Goal: Task Accomplishment & Management: Manage account settings

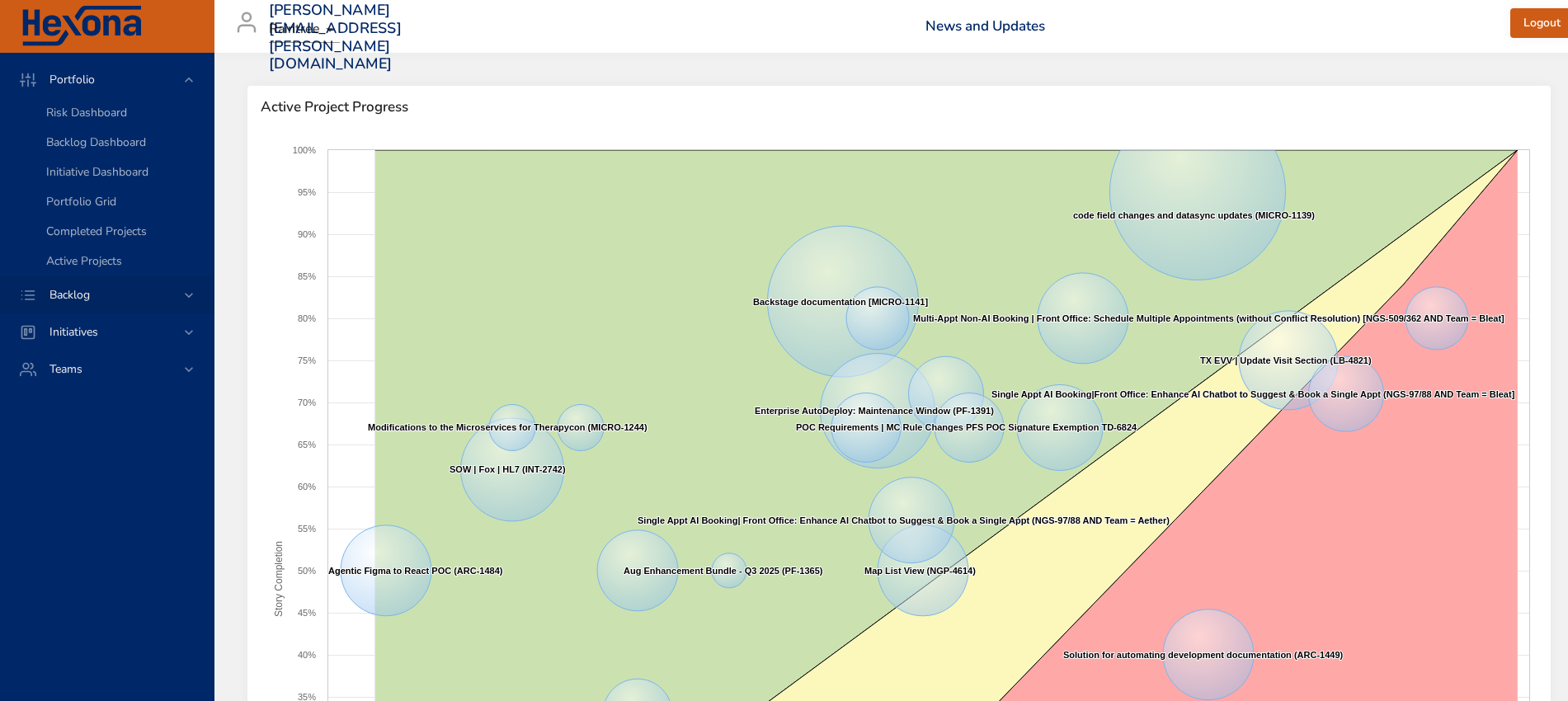
click at [184, 297] on icon at bounding box center [189, 295] width 17 height 17
click at [119, 156] on span "Backlog Details" at bounding box center [85, 150] width 79 height 16
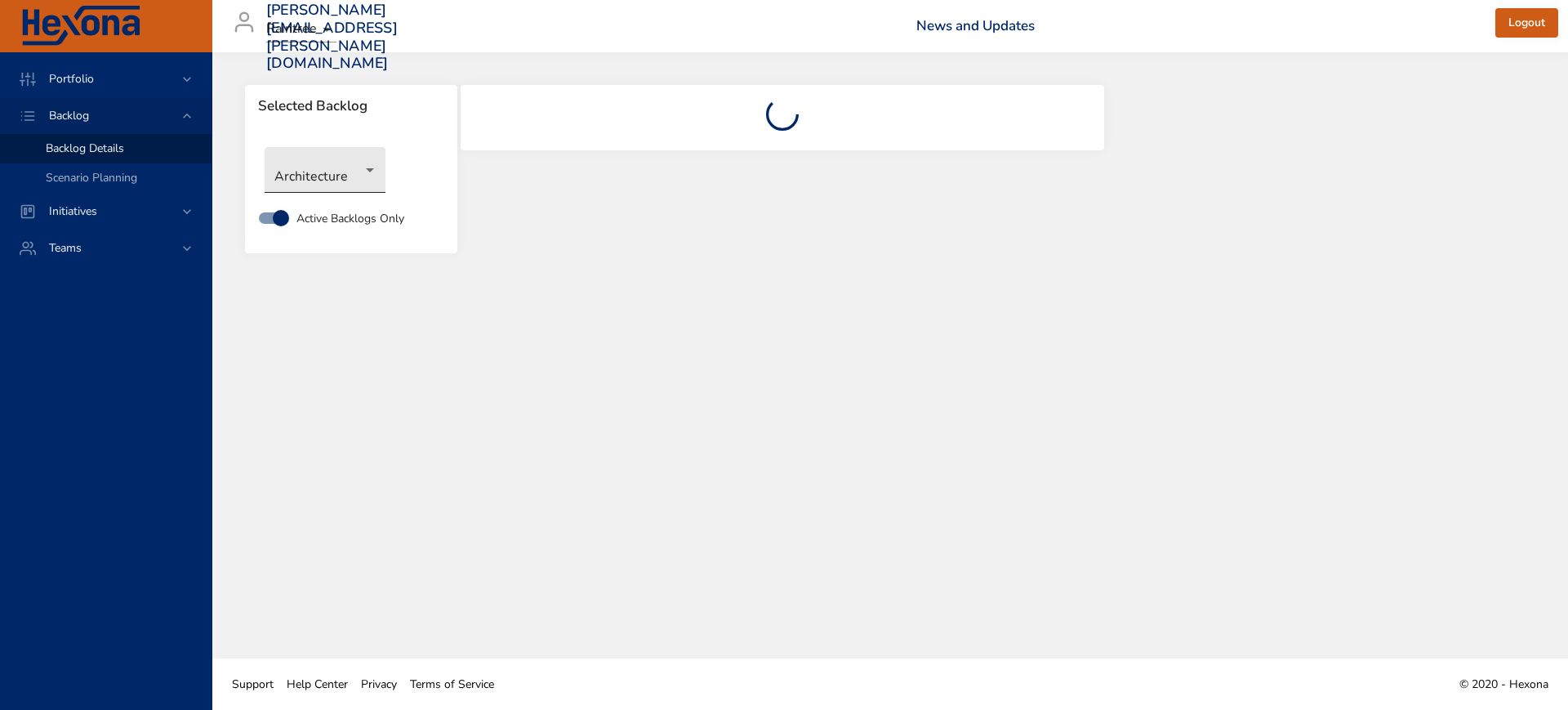
click at [372, 178] on body "Portfolio Backlog Backlog Details Scenario Planning Initiatives Teams [PERSON_N…" at bounding box center [784, 355] width 1568 height 710
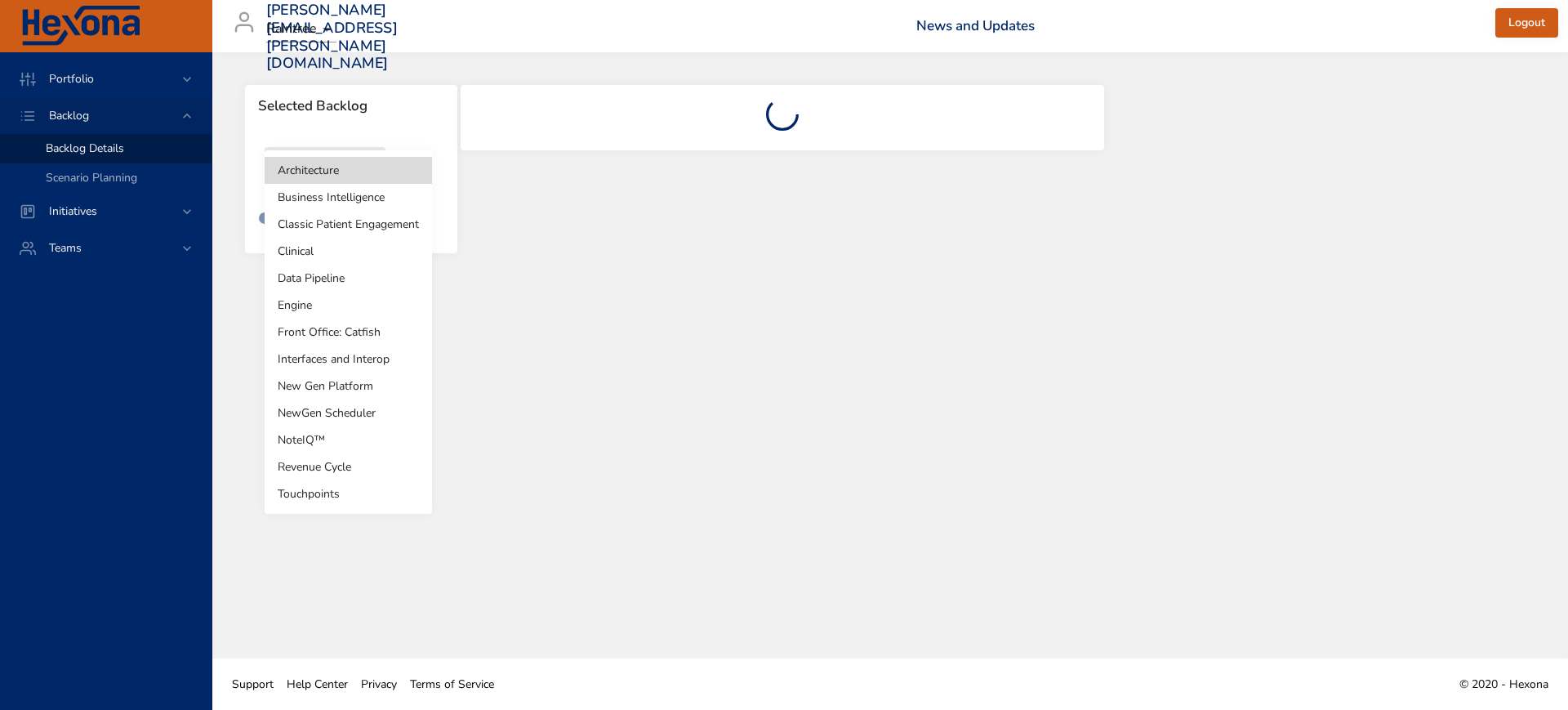
click at [351, 465] on li "Revenue Cycle" at bounding box center [348, 467] width 167 height 27
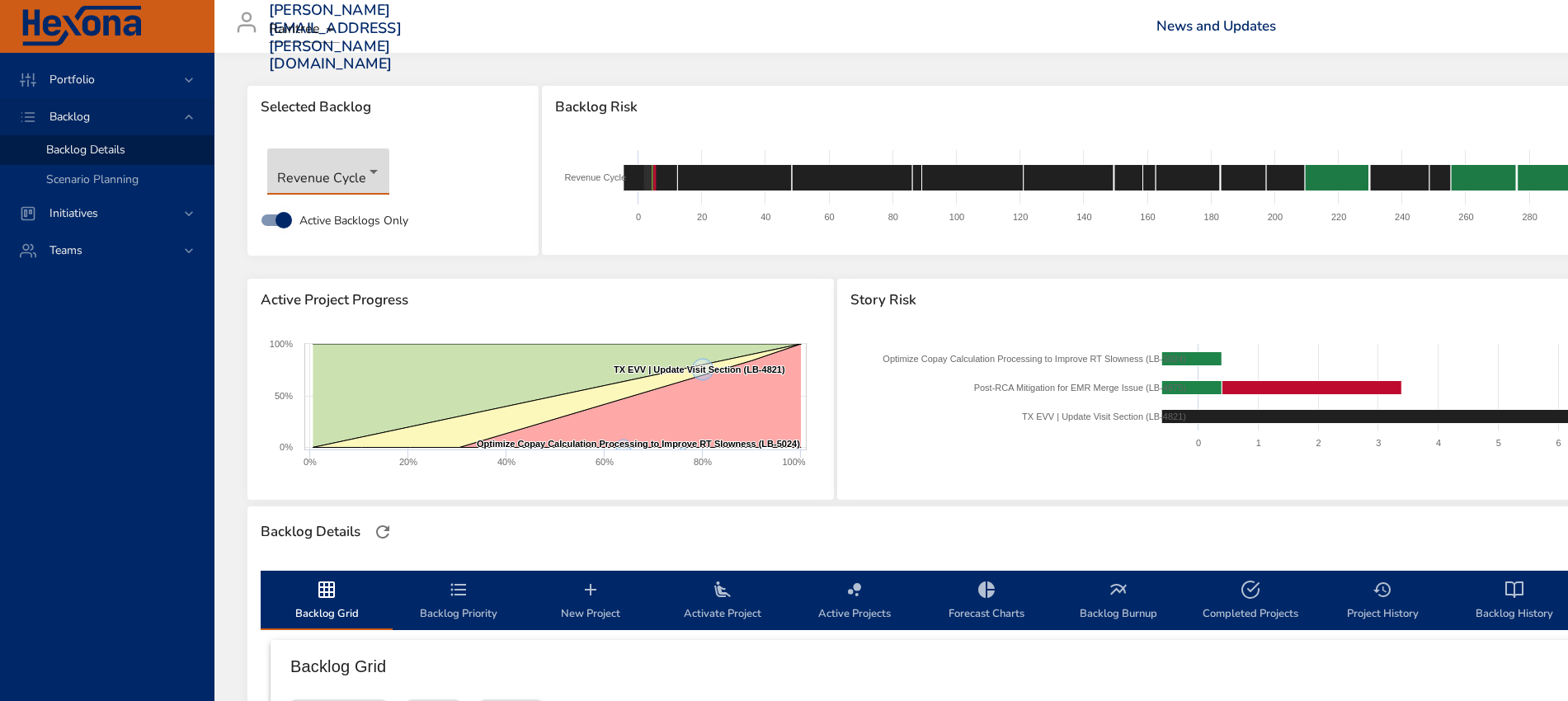
type input "**"
type input "*"
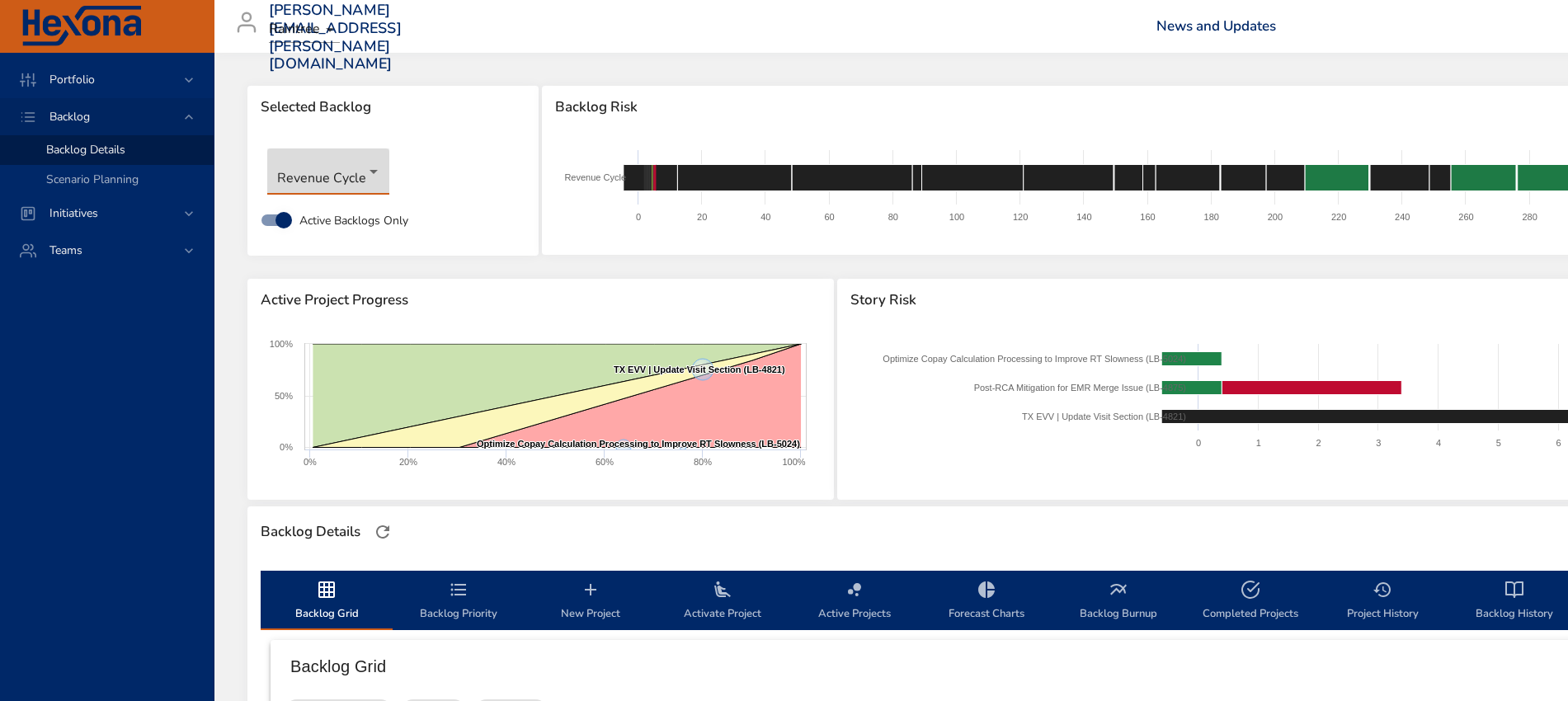
type input "*"
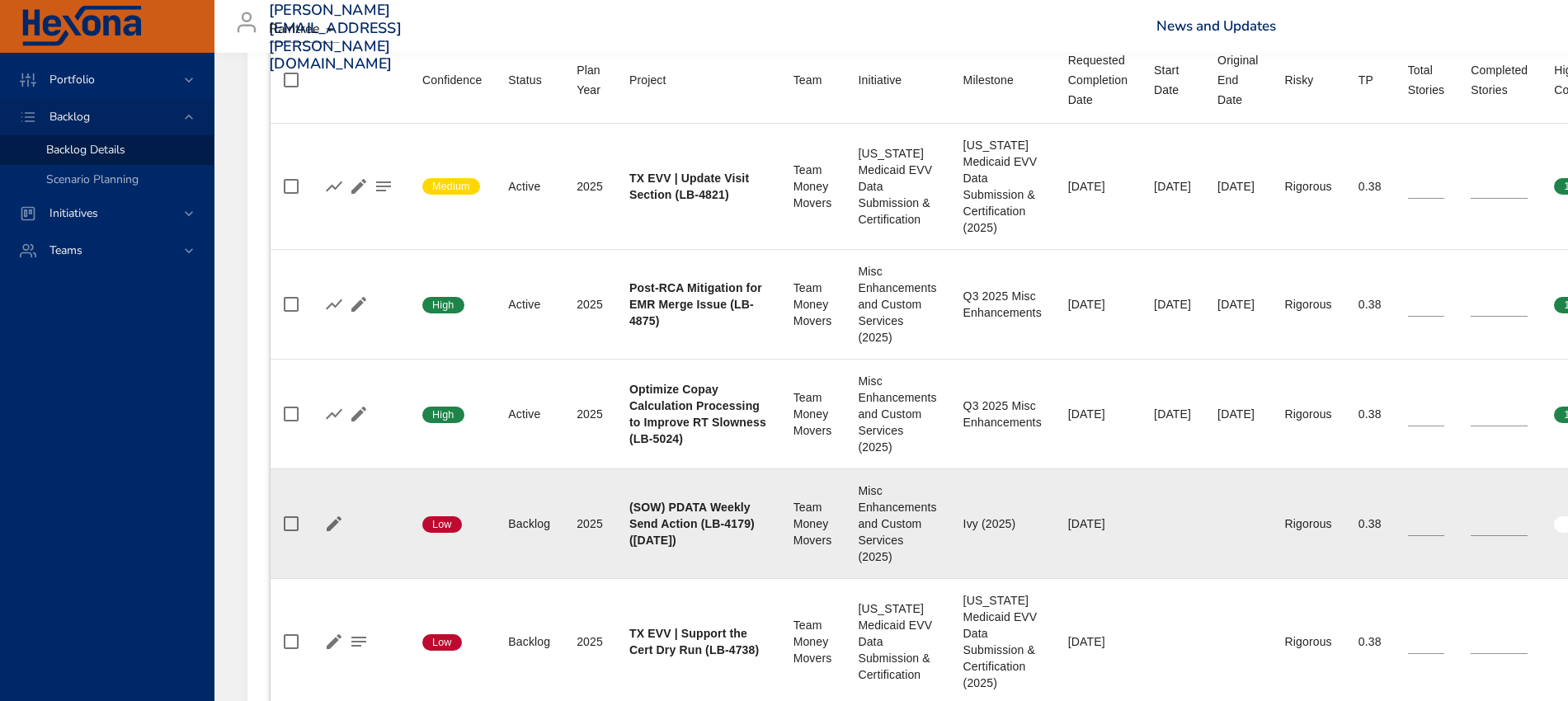
scroll to position [825, 0]
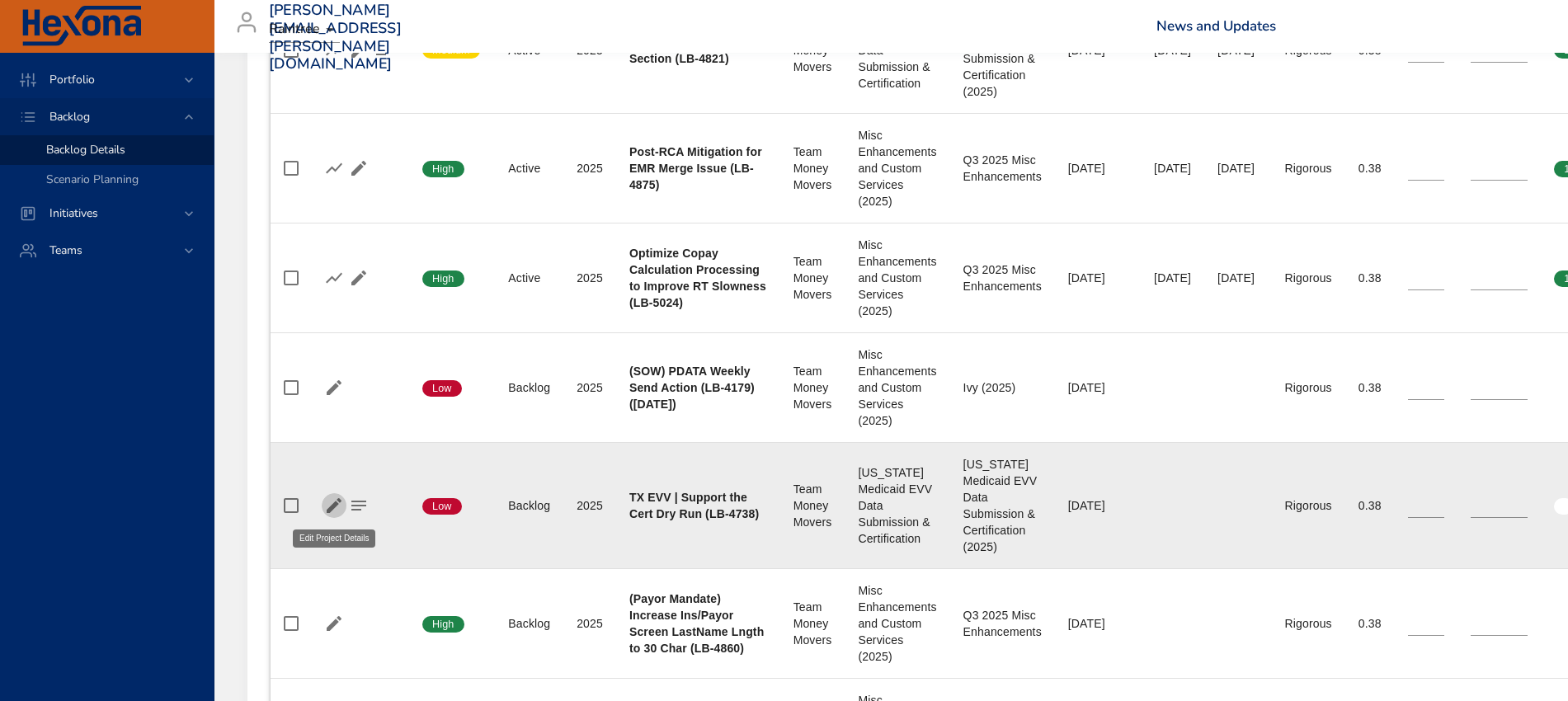
click at [330, 501] on icon "button" at bounding box center [334, 506] width 20 height 20
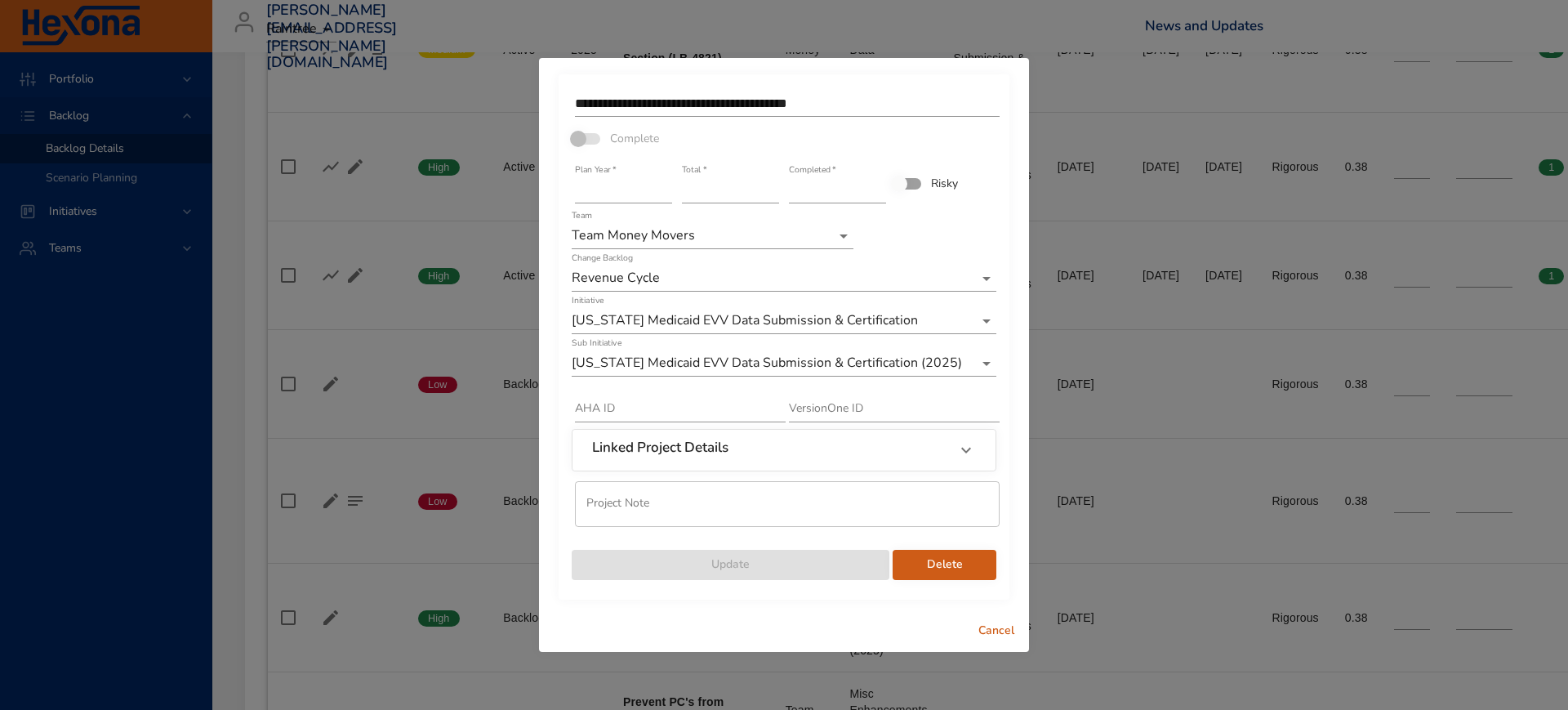
click at [771, 195] on input "*" at bounding box center [730, 190] width 97 height 26
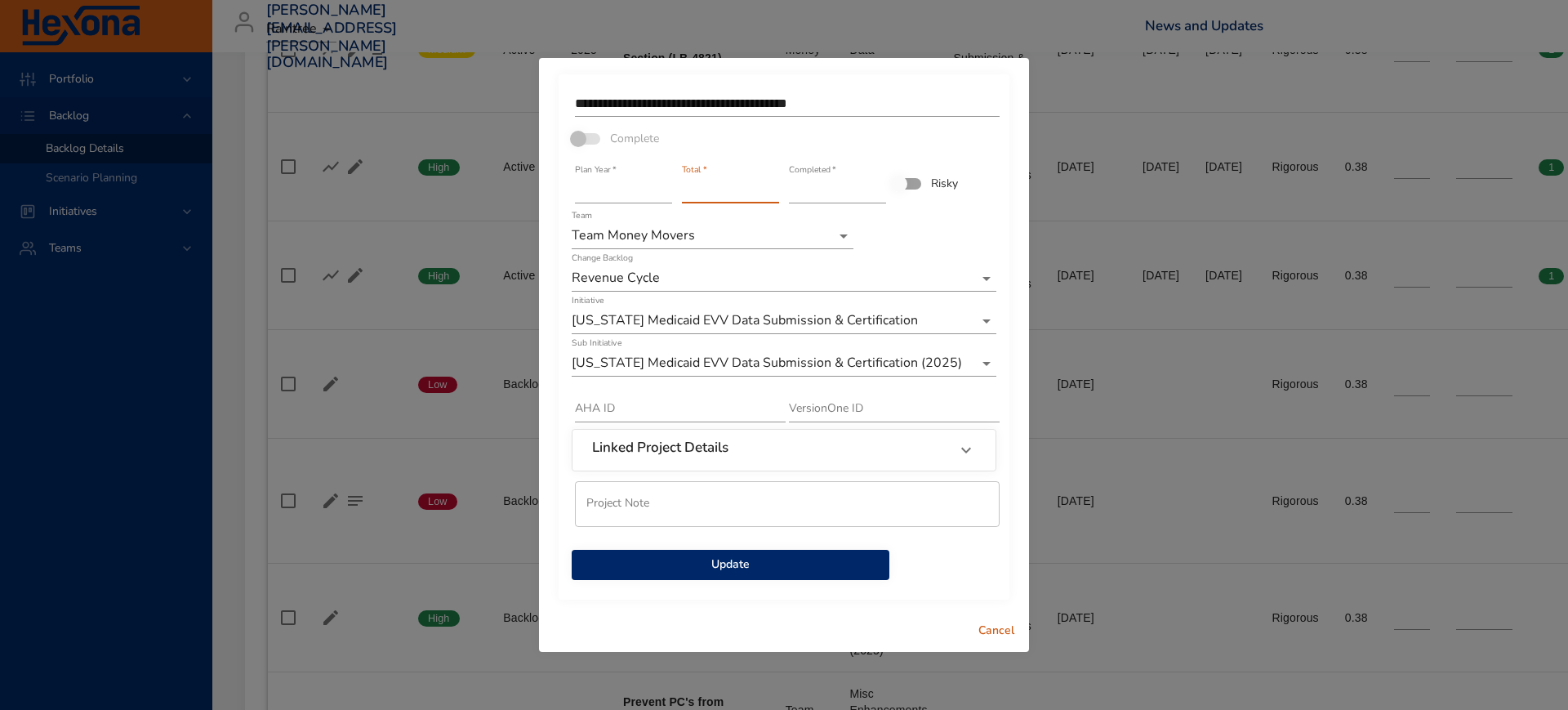
type input "*"
click at [771, 195] on input "*" at bounding box center [730, 190] width 97 height 26
click at [722, 562] on span "Update" at bounding box center [730, 565] width 292 height 20
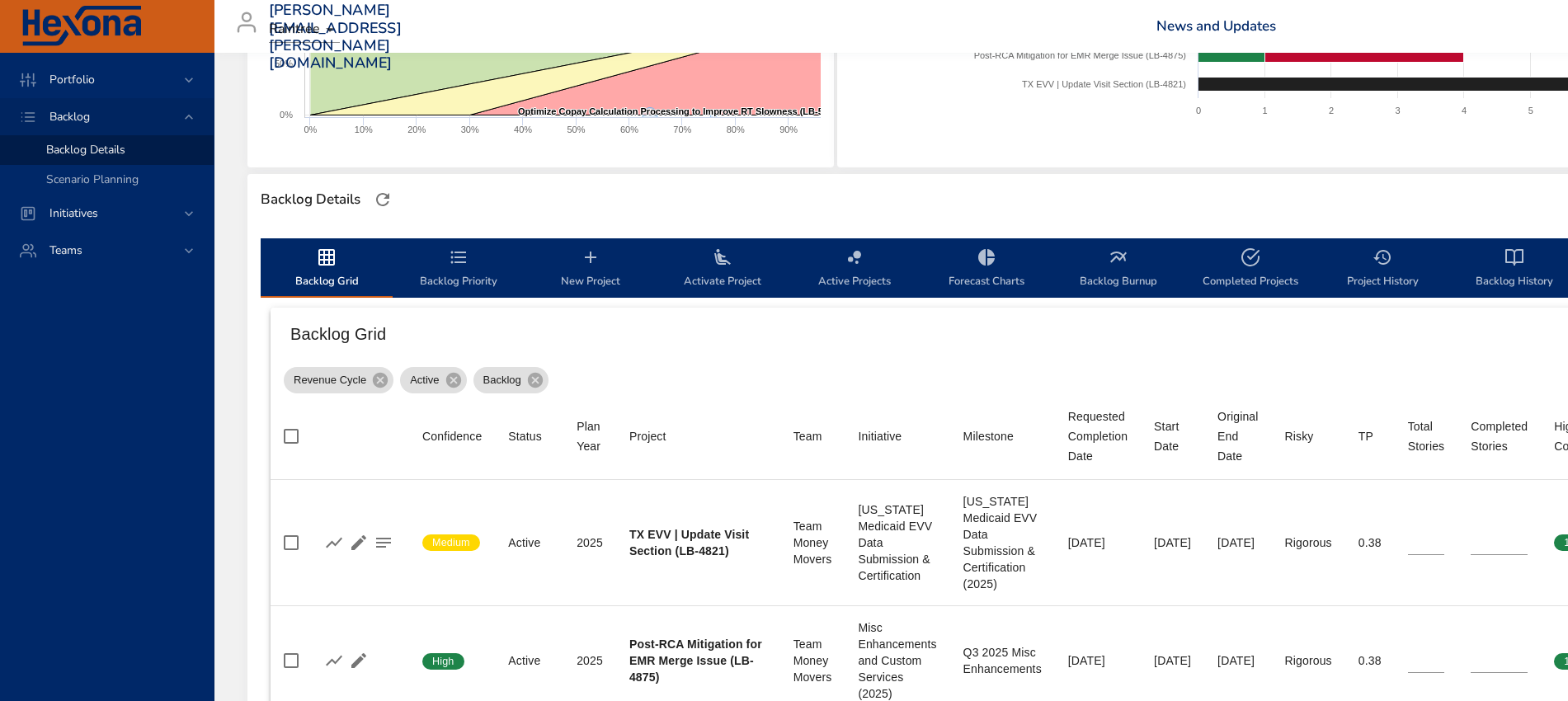
scroll to position [309, 0]
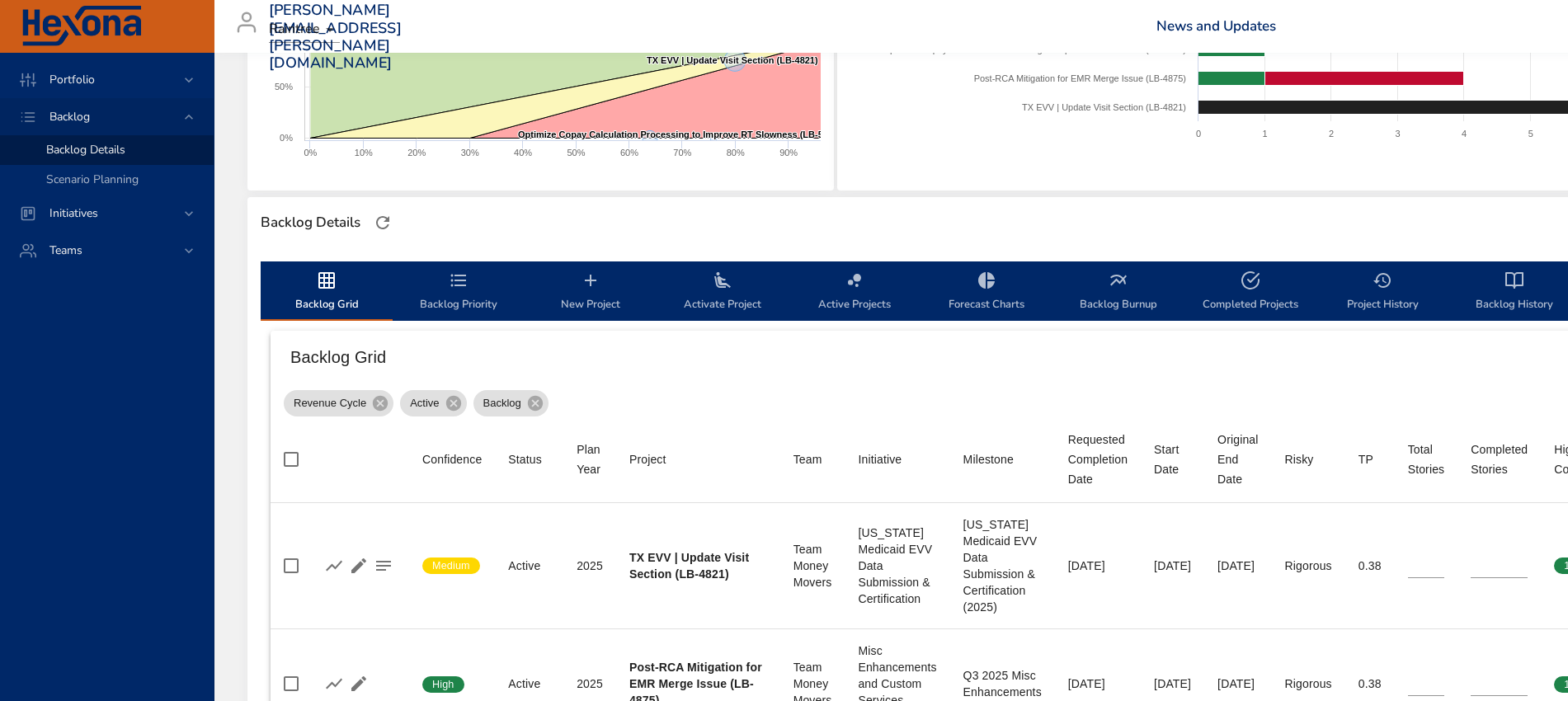
click at [460, 289] on icon "backlog-tab" at bounding box center [459, 281] width 20 height 20
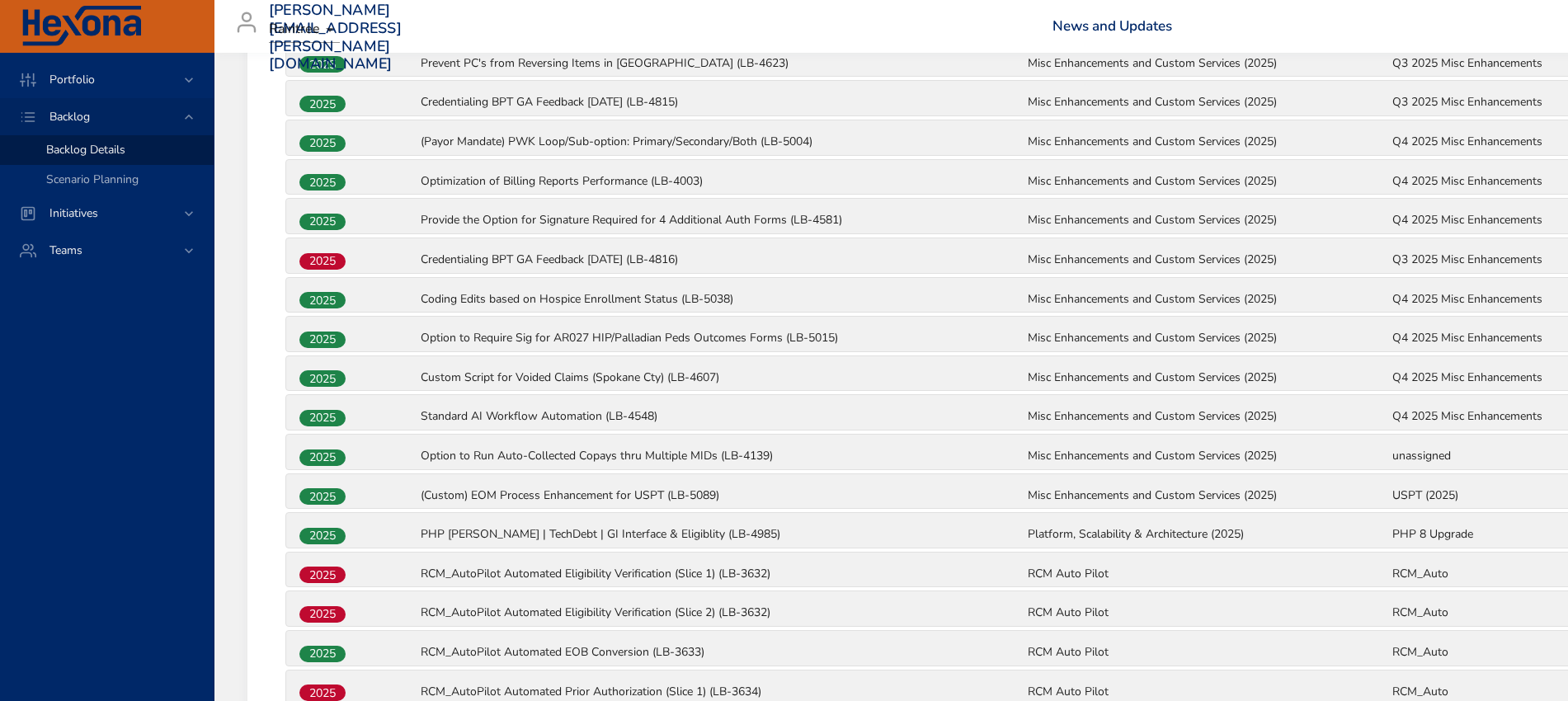
scroll to position [928, 0]
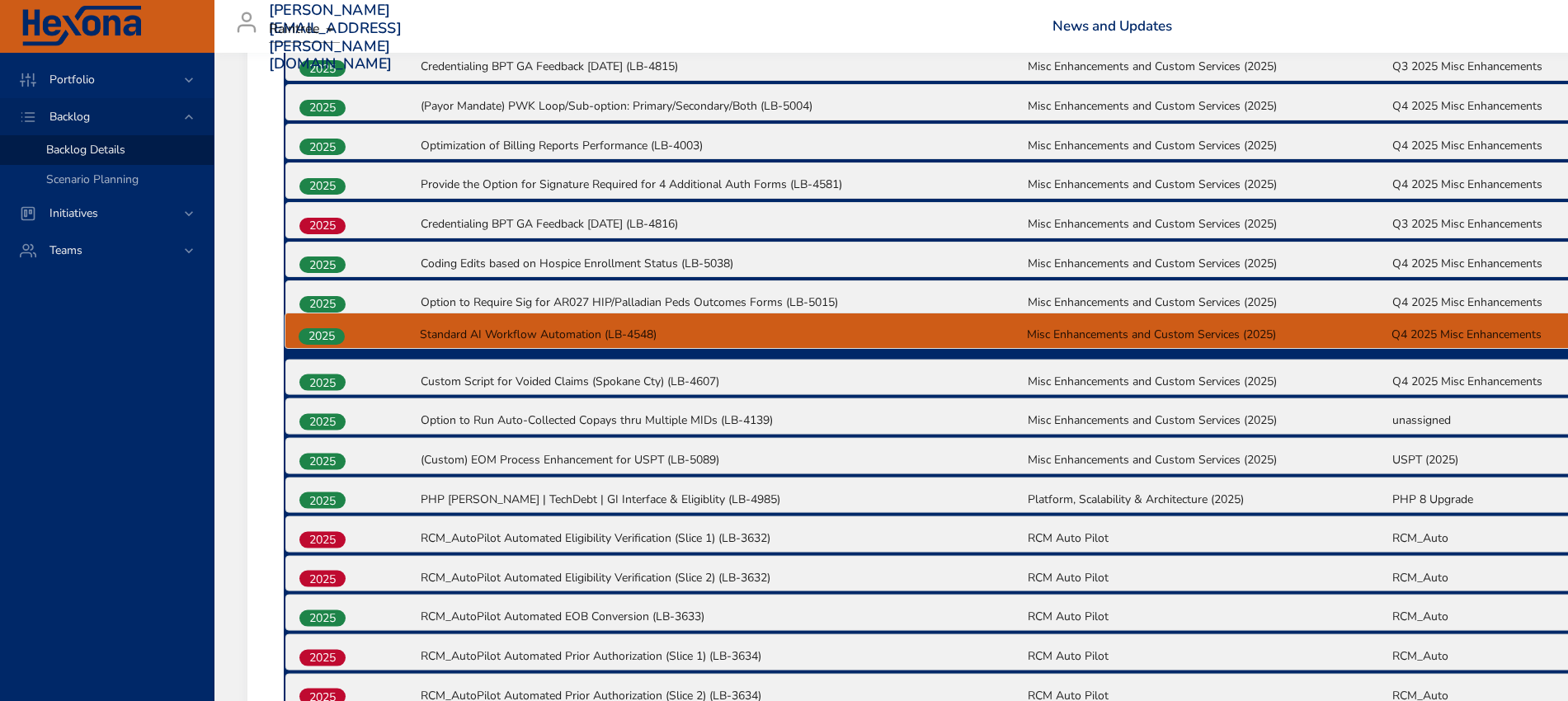
drag, startPoint x: 327, startPoint y: 387, endPoint x: 330, endPoint y: 336, distance: 51.1
click at [330, 336] on div "2025 TX EVV | Update Visit Section (LB-4821) [US_STATE] Medicaid EVV Data Submi…" at bounding box center [1026, 260] width 1485 height 985
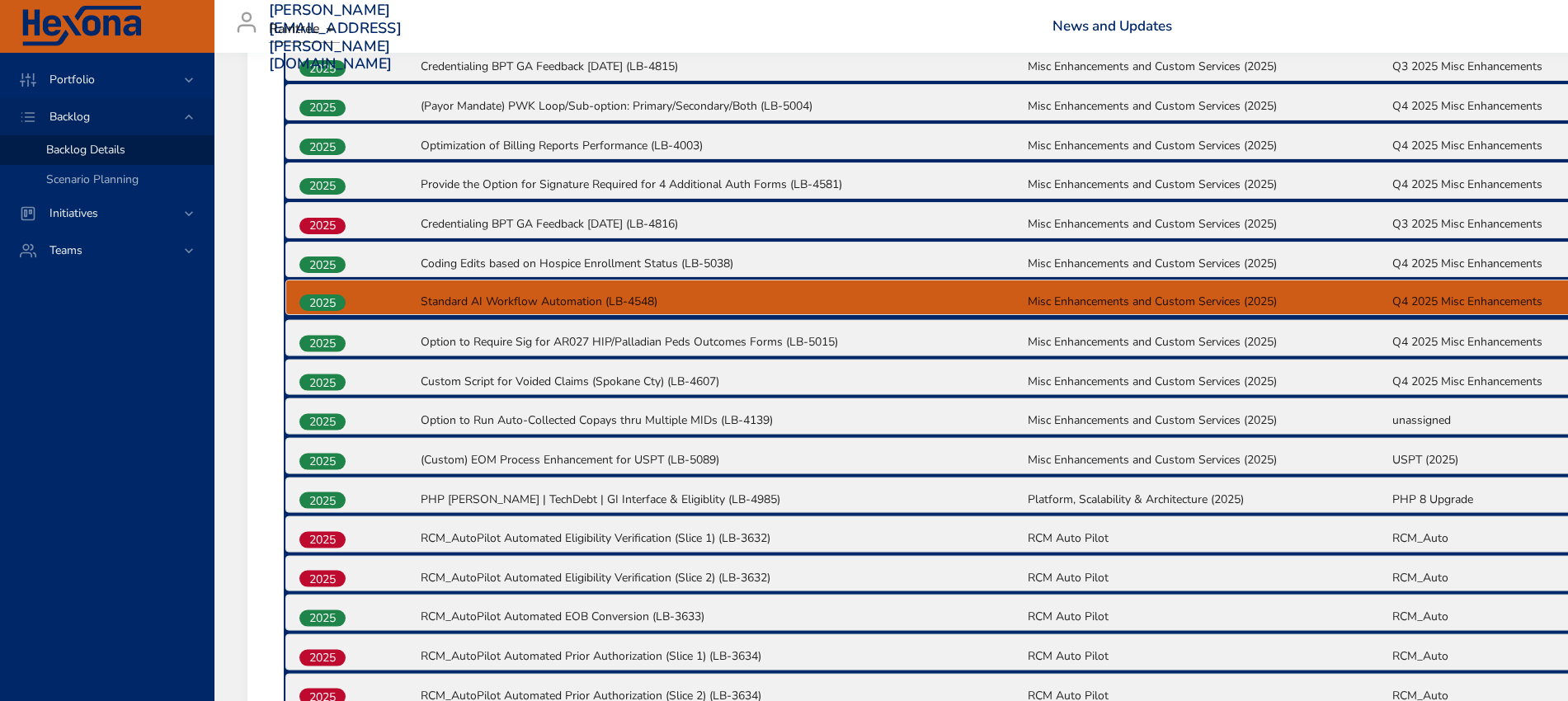
drag, startPoint x: 325, startPoint y: 347, endPoint x: 328, endPoint y: 303, distance: 44.1
click at [328, 303] on div "2025 TX EVV | Update Visit Section (LB-4821) [US_STATE] Medicaid EVV Data Submi…" at bounding box center [1026, 260] width 1485 height 985
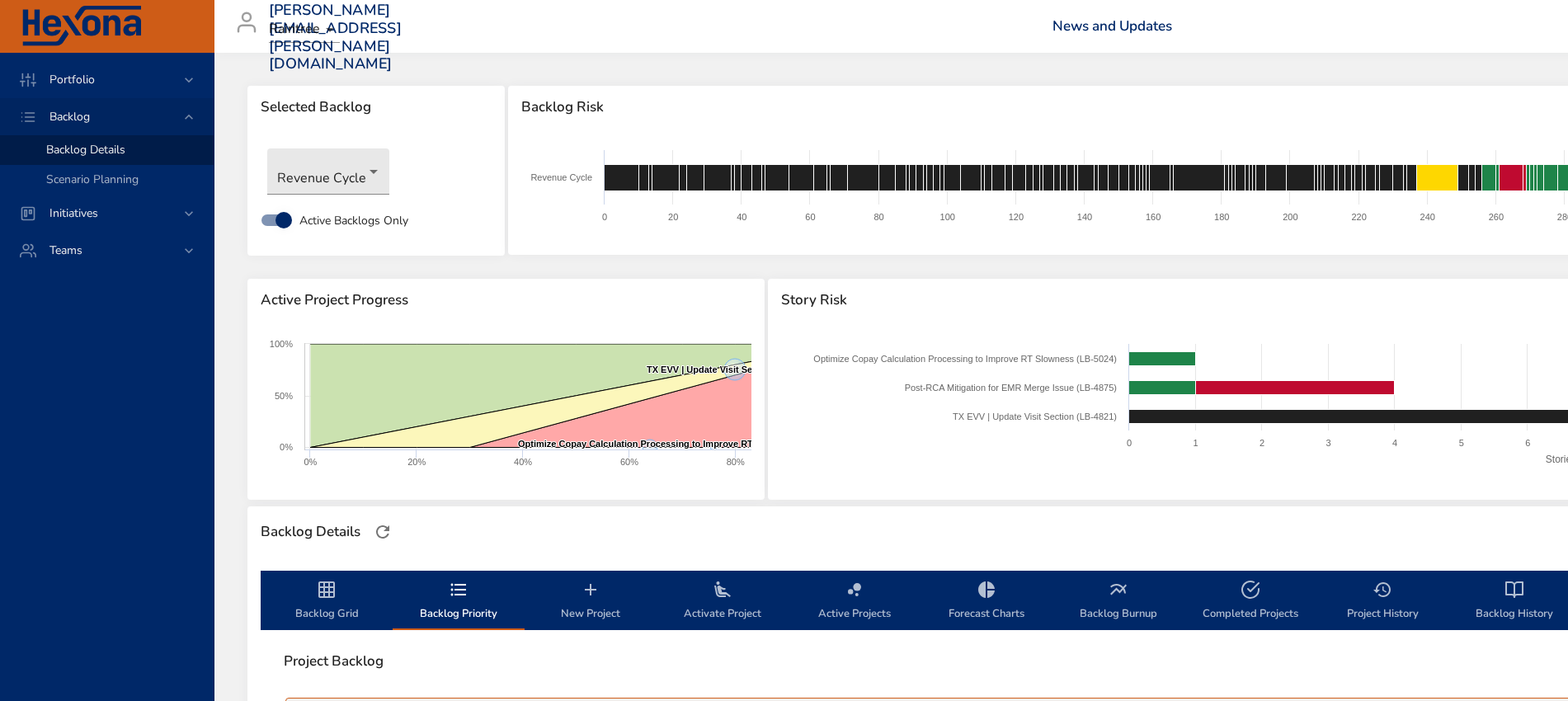
scroll to position [206, 0]
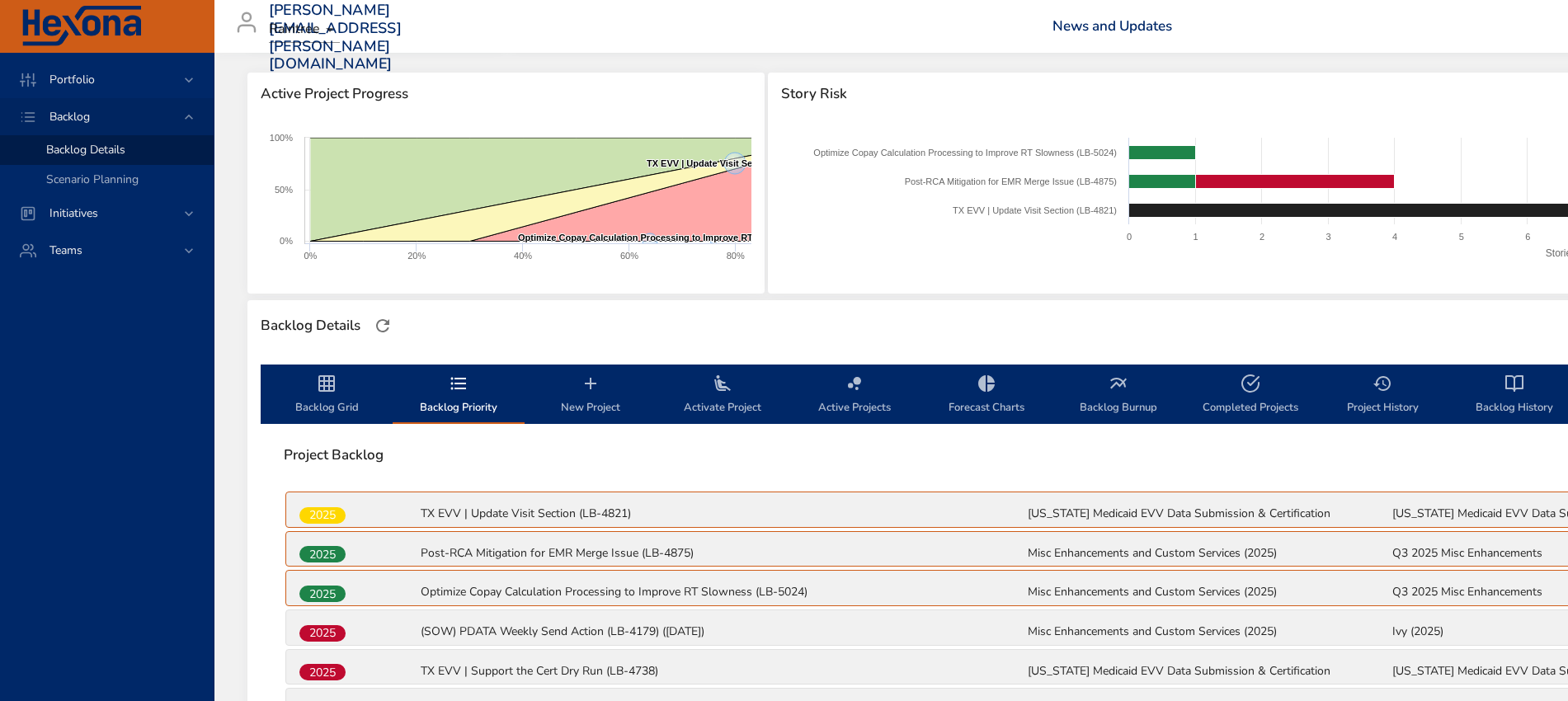
click at [317, 395] on span "Backlog Grid" at bounding box center [327, 395] width 112 height 44
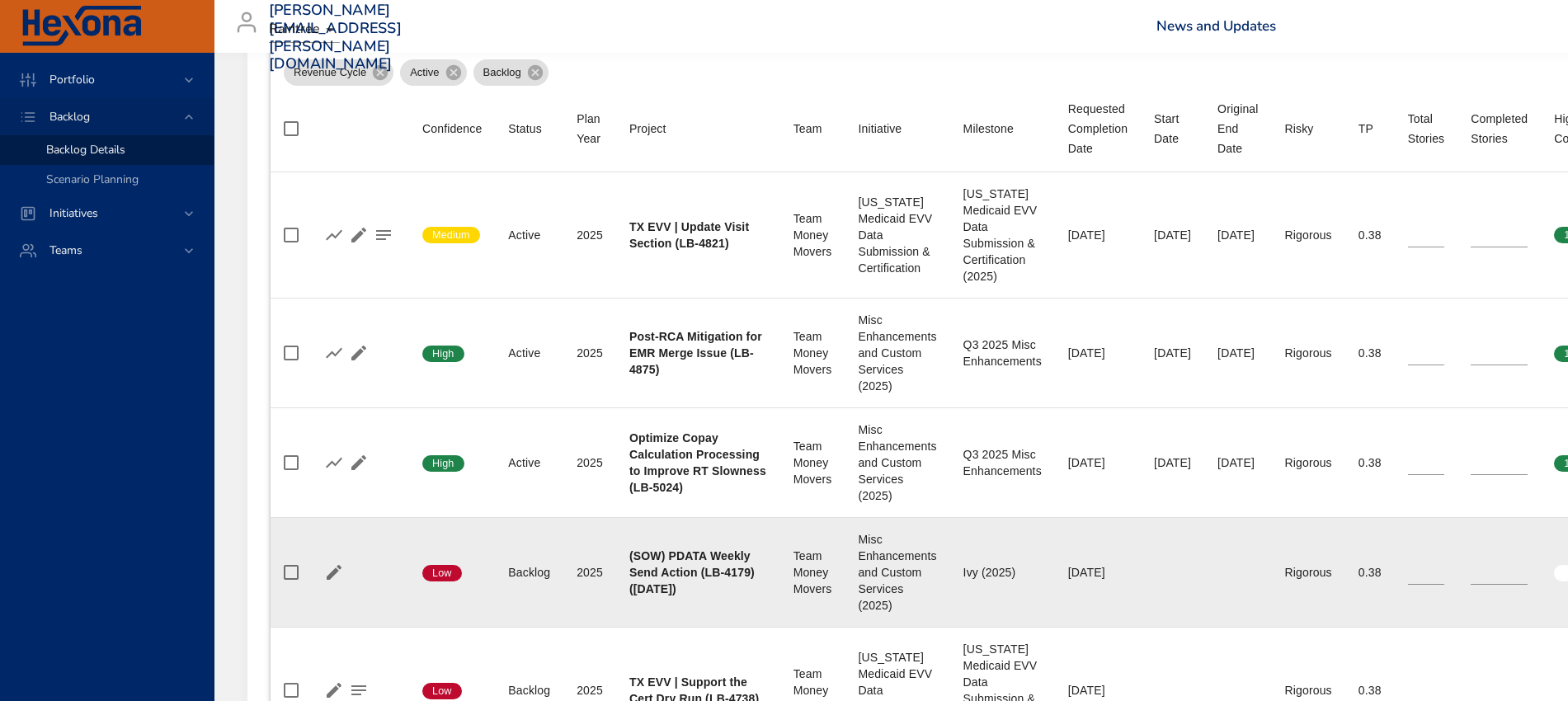
scroll to position [608, 0]
